Goal: Check status

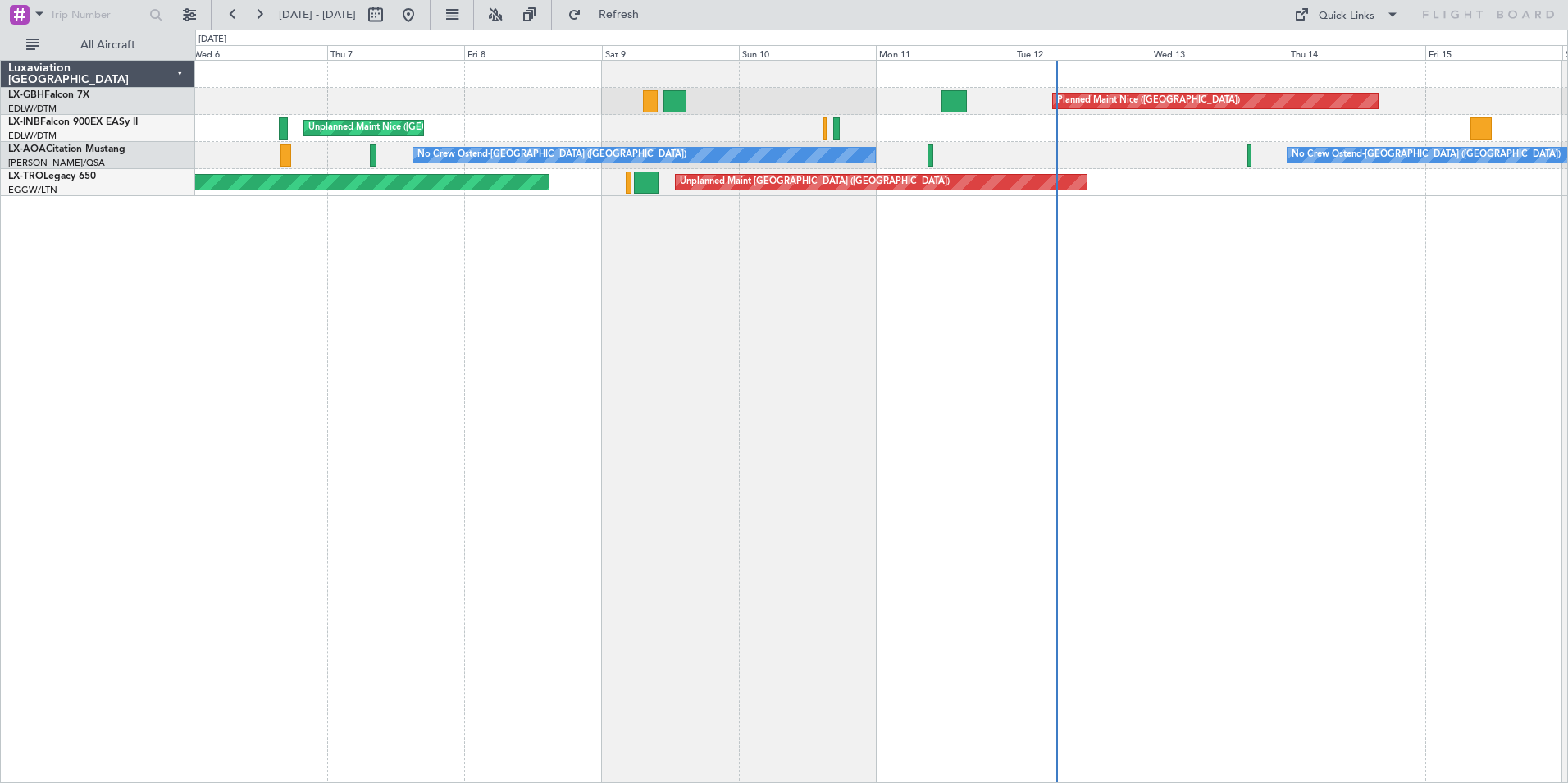
click at [831, 320] on div "Planned Maint Nice ([GEOGRAPHIC_DATA]) [GEOGRAPHIC_DATA] ([GEOGRAPHIC_DATA]) No…" at bounding box center [882, 421] width 1373 height 723
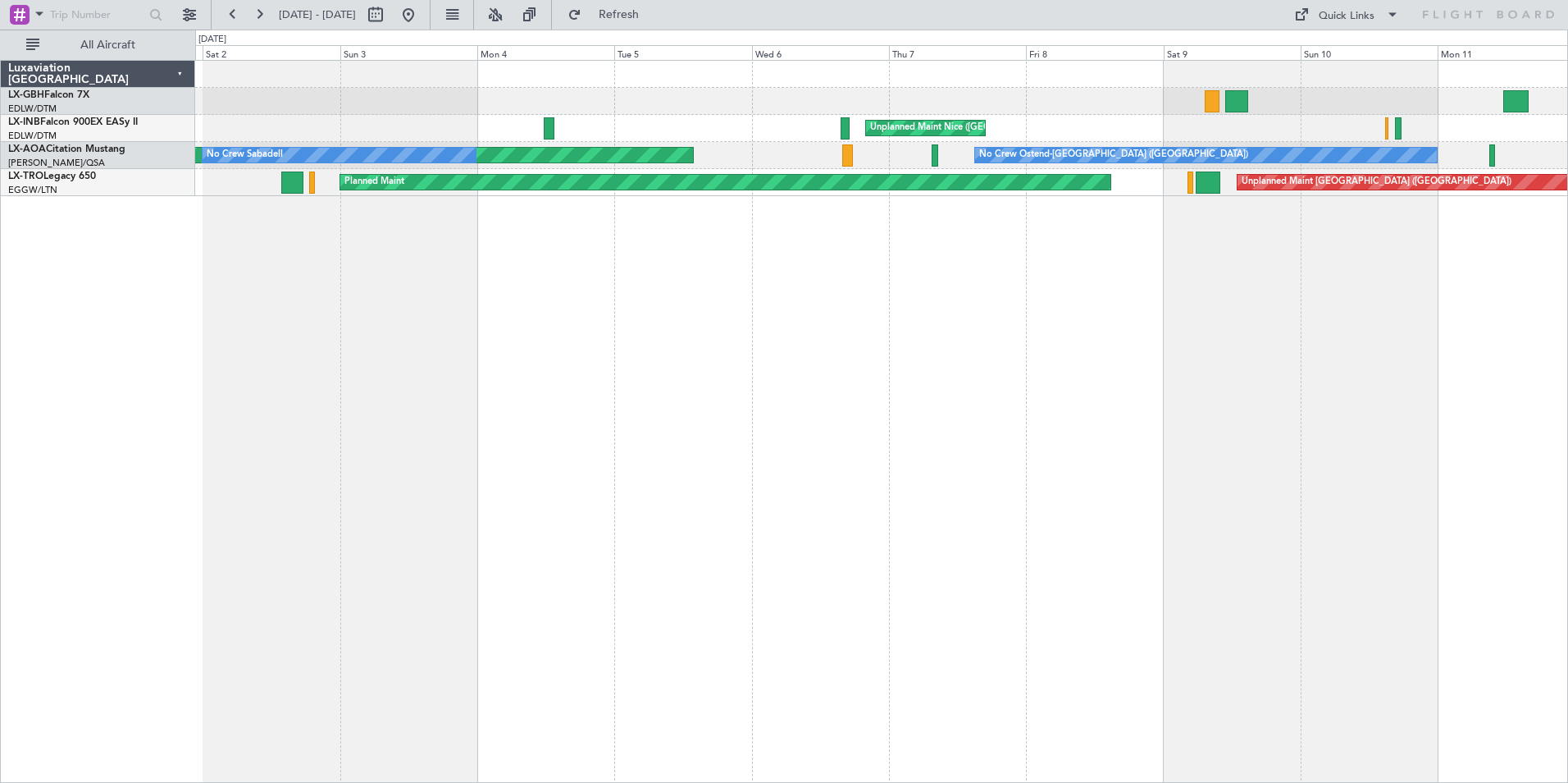
click at [963, 335] on div "Planned Maint Nice ([GEOGRAPHIC_DATA]) [GEOGRAPHIC_DATA] ([GEOGRAPHIC_DATA]) No…" at bounding box center [882, 421] width 1373 height 723
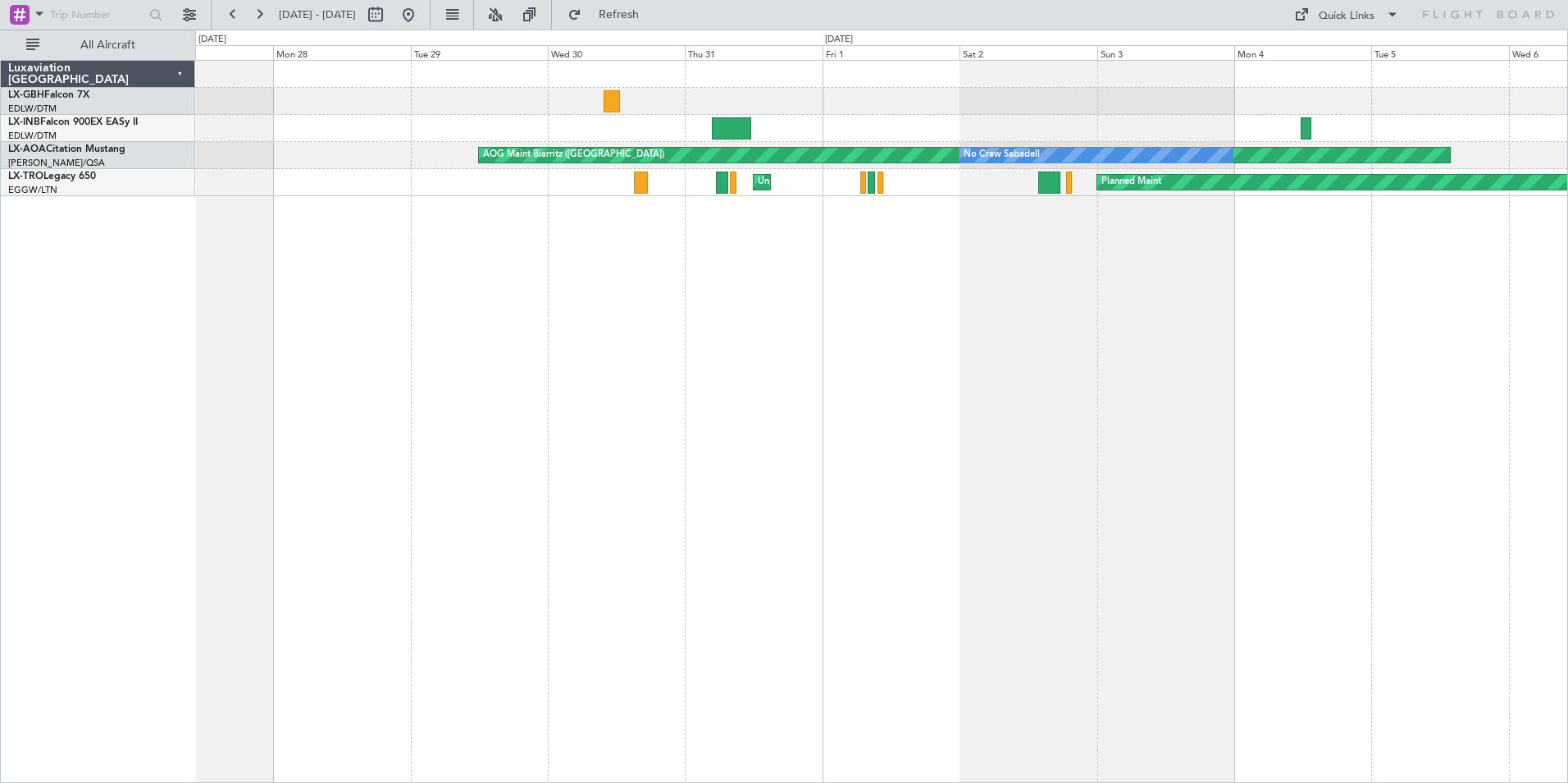
click at [882, 308] on div "Unplanned Maint Nice ([GEOGRAPHIC_DATA]) AOG Maint Biarritz ([GEOGRAPHIC_DATA])…" at bounding box center [882, 421] width 1373 height 723
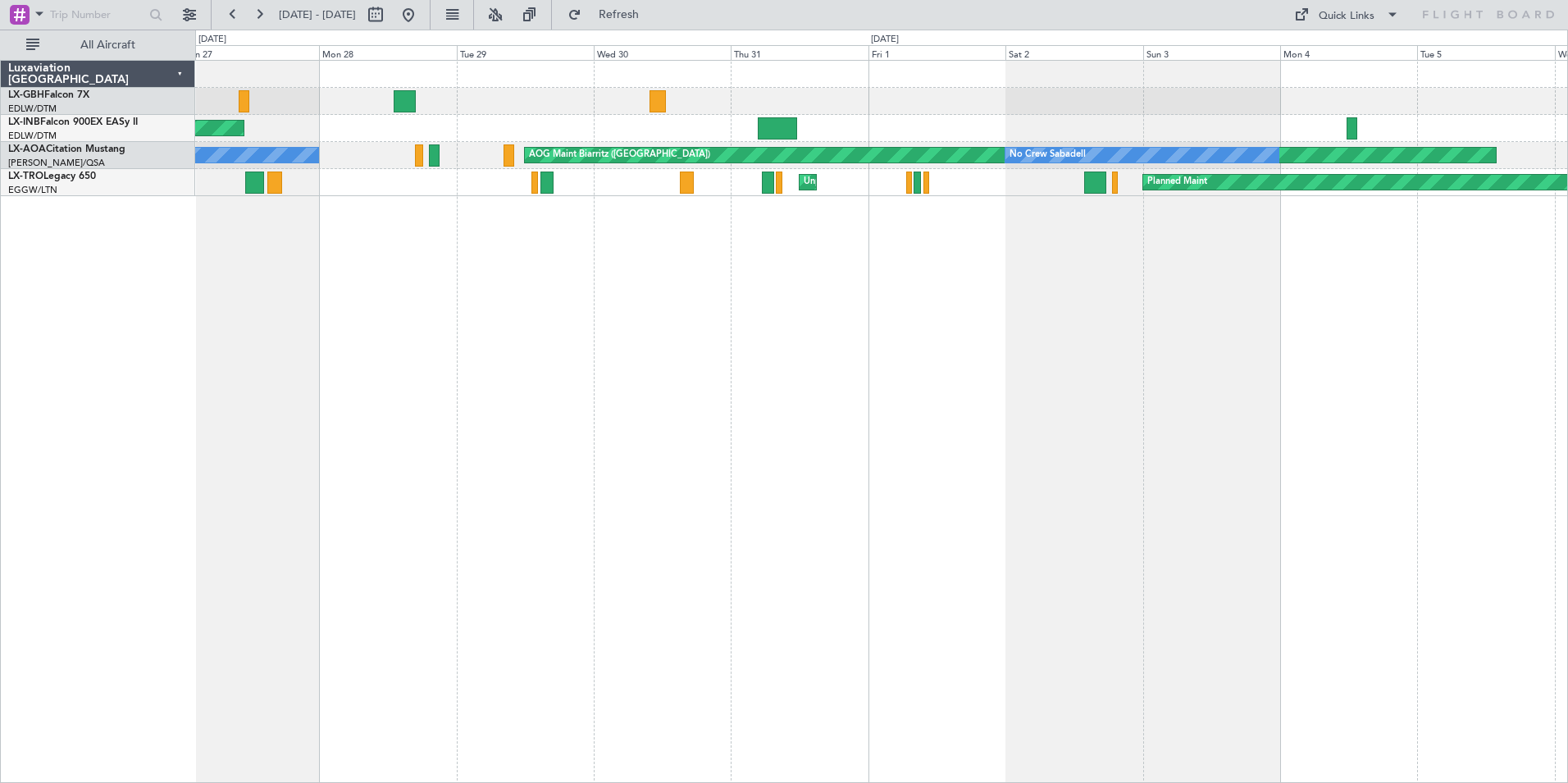
click at [768, 341] on div "Planned Maint [GEOGRAPHIC_DATA] ([GEOGRAPHIC_DATA]) AOG Maint [GEOGRAPHIC_DATA]…" at bounding box center [882, 421] width 1373 height 723
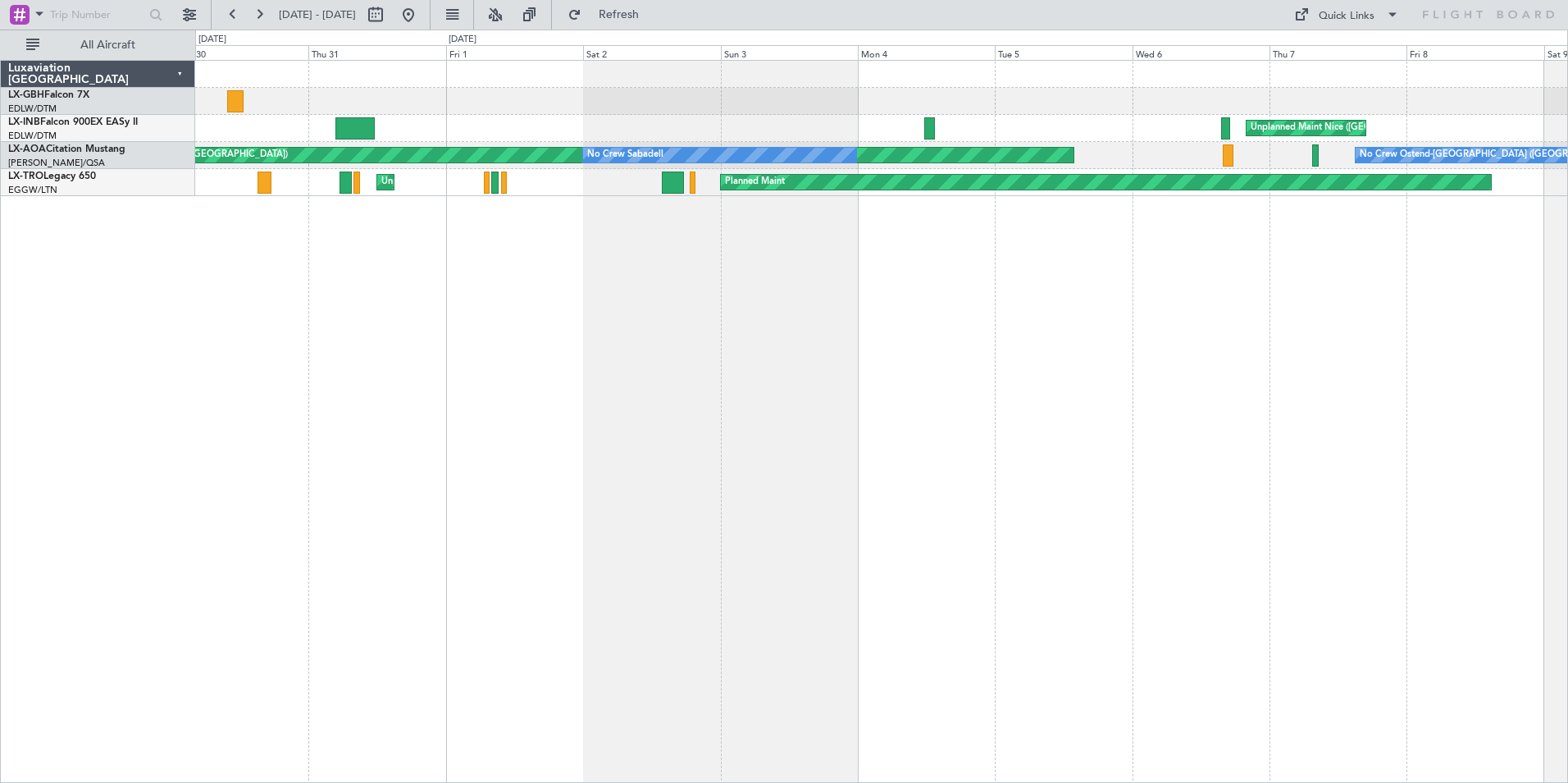
click at [923, 373] on div "Unplanned Maint Nice ([GEOGRAPHIC_DATA]) AOG Maint Biarritz ([GEOGRAPHIC_DATA])…" at bounding box center [882, 421] width 1373 height 723
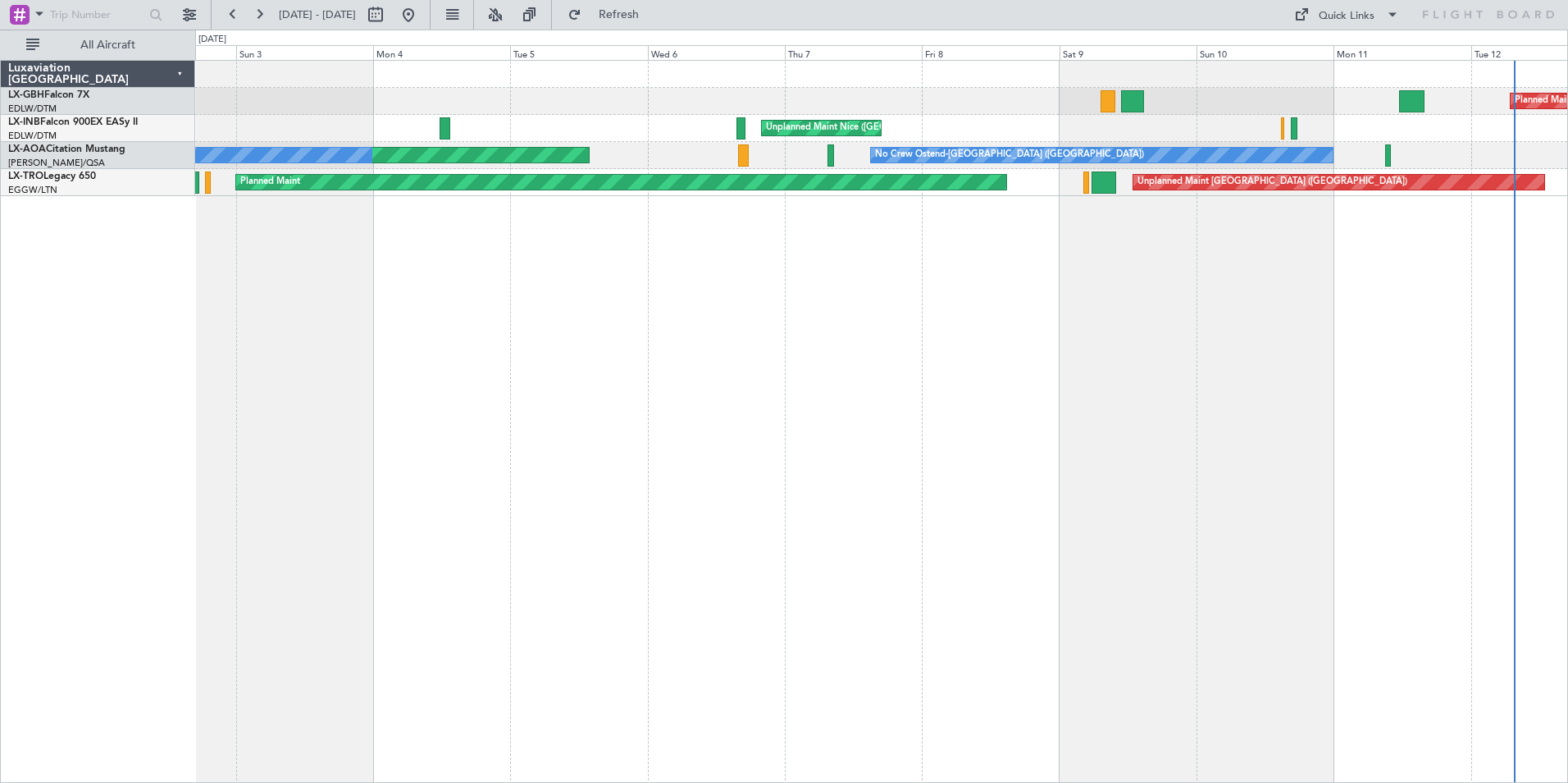
click at [996, 363] on div "Planned Maint Nice ([GEOGRAPHIC_DATA]) [GEOGRAPHIC_DATA] ([GEOGRAPHIC_DATA]) AO…" at bounding box center [882, 421] width 1373 height 723
